Goal: Check status: Check status

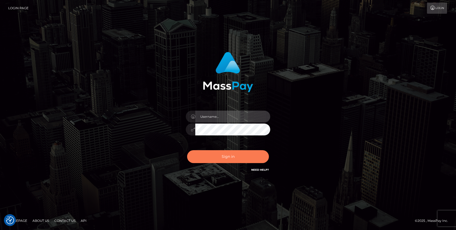
type input "Jonhill.[PERSON_NAME]"
click at [240, 162] on button "Sign in" at bounding box center [228, 156] width 82 height 13
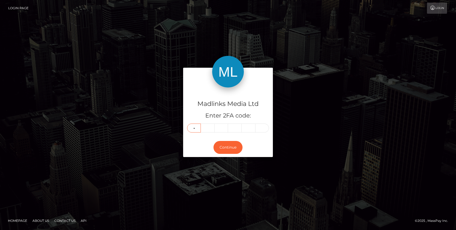
type input "3"
type input "1"
type input "0"
type input "8"
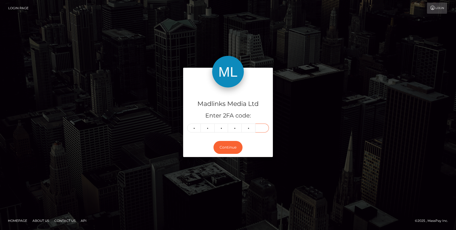
type input "8"
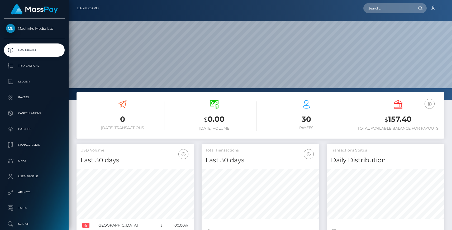
scroll to position [93, 117]
click at [29, 64] on p "Transactions" at bounding box center [34, 66] width 56 height 8
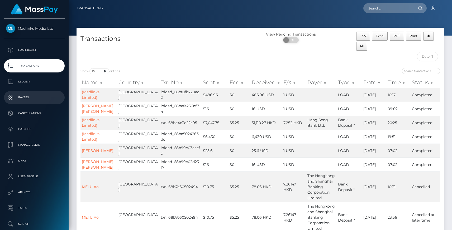
click at [40, 102] on link "Payees" at bounding box center [34, 97] width 61 height 13
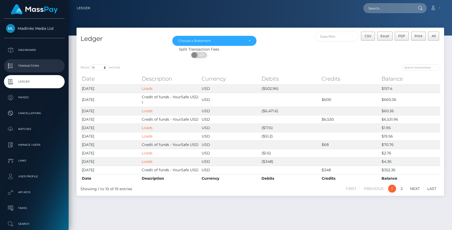
click at [32, 65] on p "Transactions" at bounding box center [34, 66] width 56 height 8
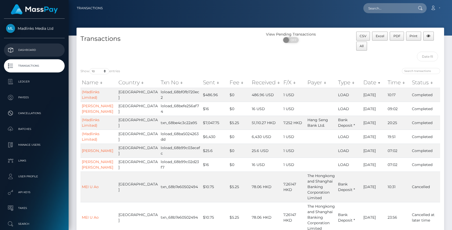
click at [28, 54] on p "Dashboard" at bounding box center [34, 50] width 56 height 8
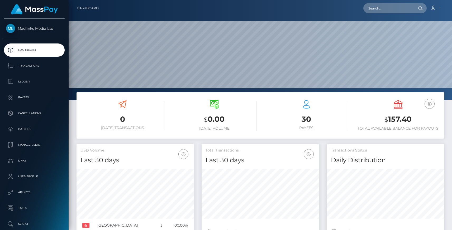
scroll to position [93, 117]
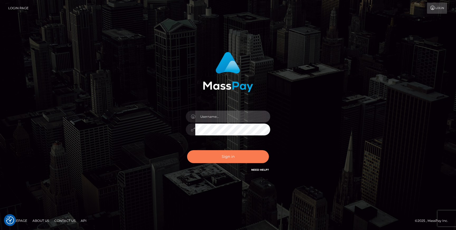
type input "Jonhill.barry"
click at [218, 160] on button "Sign in" at bounding box center [228, 156] width 82 height 13
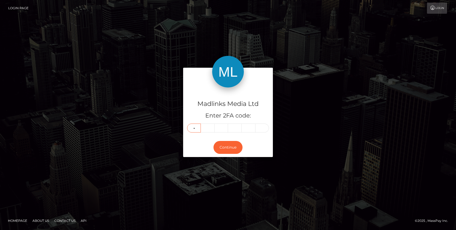
type input "8"
type input "2"
type input "6"
type input "0"
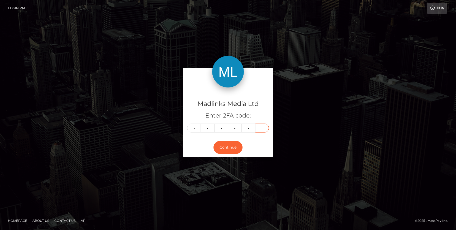
type input "2"
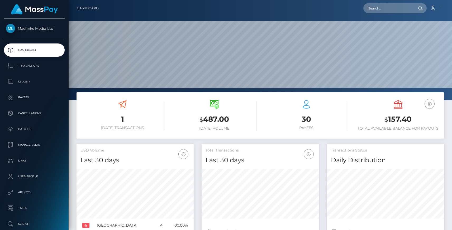
scroll to position [93, 117]
click at [28, 65] on p "Transactions" at bounding box center [34, 66] width 56 height 8
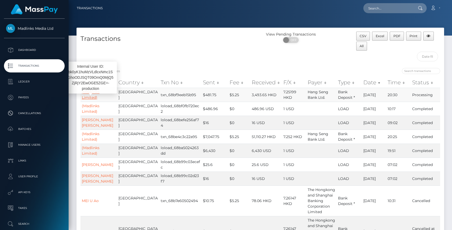
click at [89, 97] on link "(Madlinks Limited)" at bounding box center [91, 95] width 18 height 10
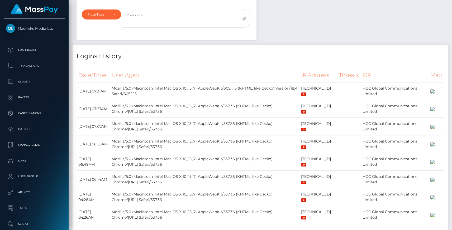
scroll to position [295, 0]
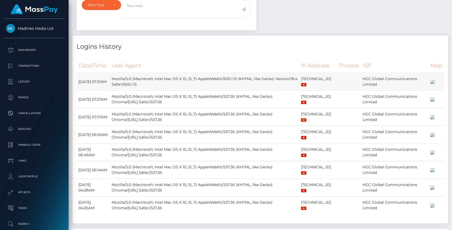
click at [337, 91] on td at bounding box center [348, 82] width 23 height 18
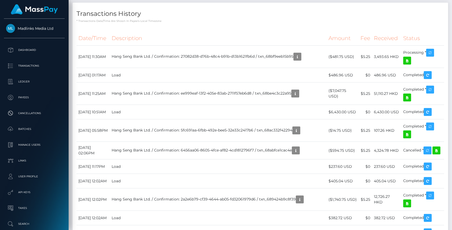
scroll to position [566, 0]
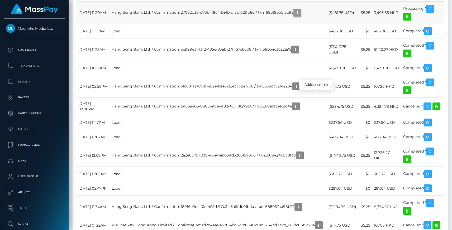
click at [301, 16] on icon "button" at bounding box center [297, 12] width 6 height 7
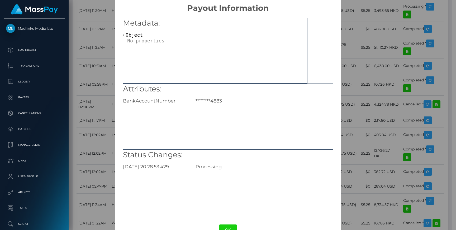
scroll to position [0, 0]
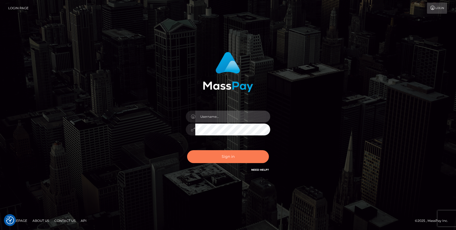
type input "Jonhill.barry"
click at [230, 159] on button "Sign in" at bounding box center [228, 156] width 82 height 13
